Goal: Task Accomplishment & Management: Use online tool/utility

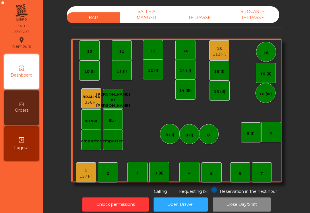
click at [83, 174] on div "157 Fr." at bounding box center [86, 176] width 13 height 6
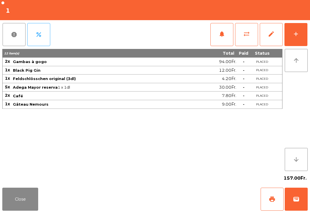
click at [299, 36] on div "add" at bounding box center [296, 33] width 7 height 7
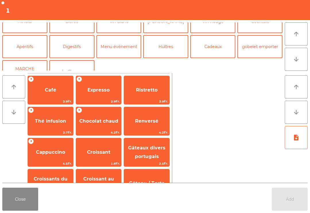
scroll to position [62, 0]
click at [73, 50] on button "Digestifs" at bounding box center [71, 46] width 45 height 23
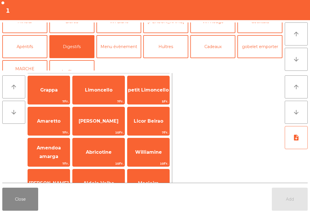
click at [106, 95] on span "Limoncello" at bounding box center [99, 90] width 52 height 16
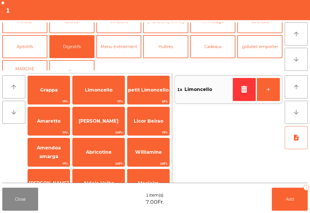
click at [270, 89] on button "+" at bounding box center [268, 89] width 23 height 23
click at [288, 201] on button "Add 2" at bounding box center [290, 198] width 36 height 23
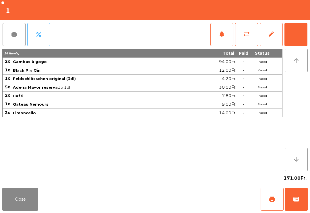
click at [22, 210] on button "Close" at bounding box center [20, 198] width 36 height 23
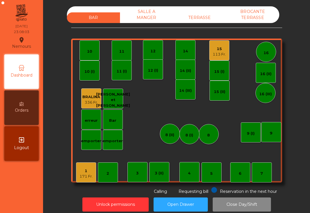
click at [84, 173] on div "1" at bounding box center [86, 171] width 13 height 6
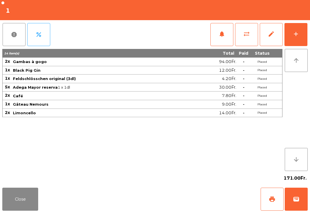
click at [271, 203] on button "print" at bounding box center [272, 198] width 23 height 23
click at [305, 201] on button "wallet" at bounding box center [296, 198] width 23 height 23
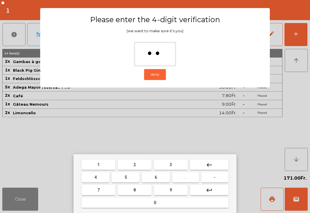
type input "***"
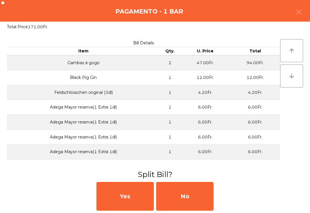
click at [189, 202] on div "No" at bounding box center [184, 196] width 57 height 29
click at [199, 192] on div "No" at bounding box center [184, 196] width 57 height 29
click at [194, 195] on div "No" at bounding box center [184, 196] width 57 height 29
